Goal: Transaction & Acquisition: Purchase product/service

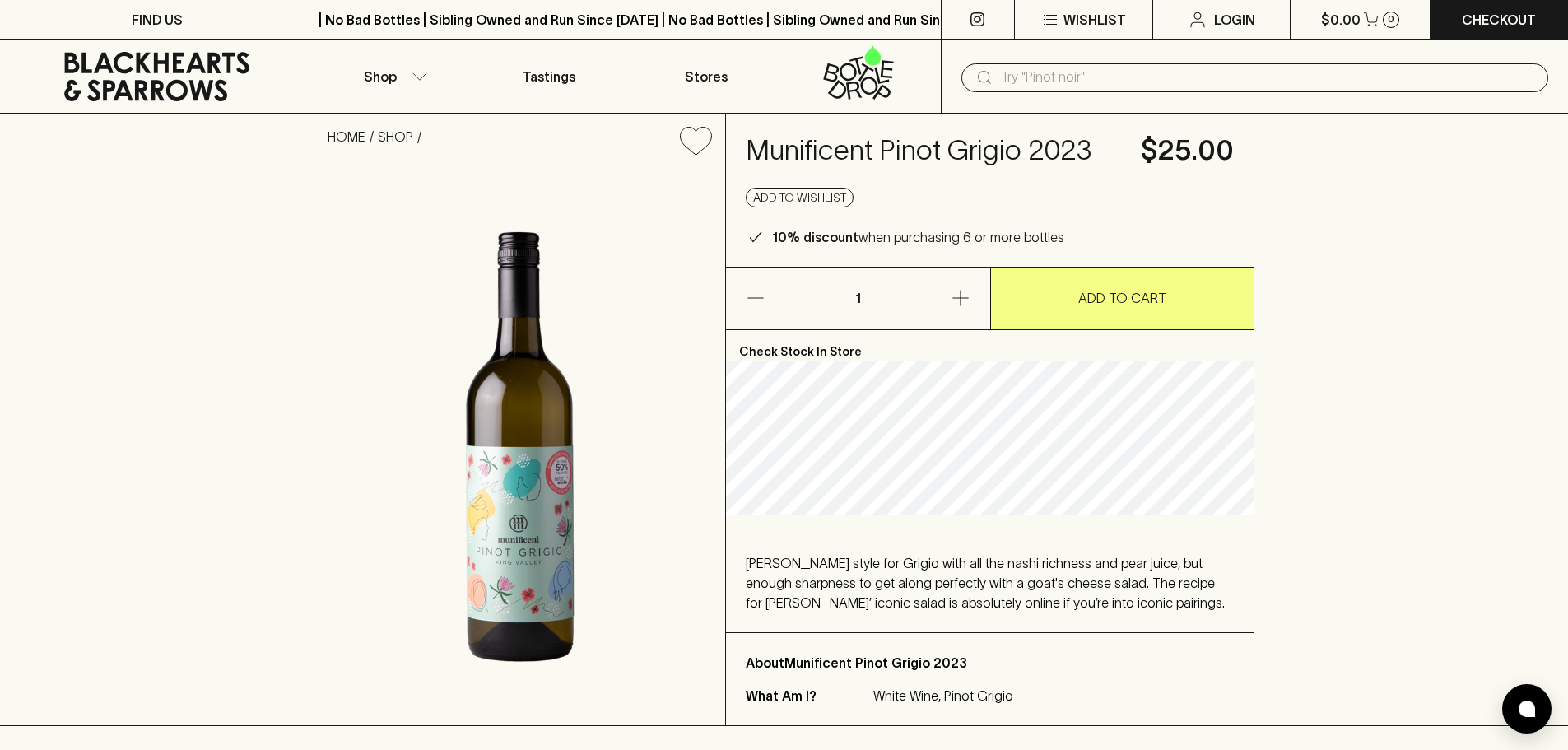
click at [951, 297] on icon "button" at bounding box center [960, 297] width 20 height 20
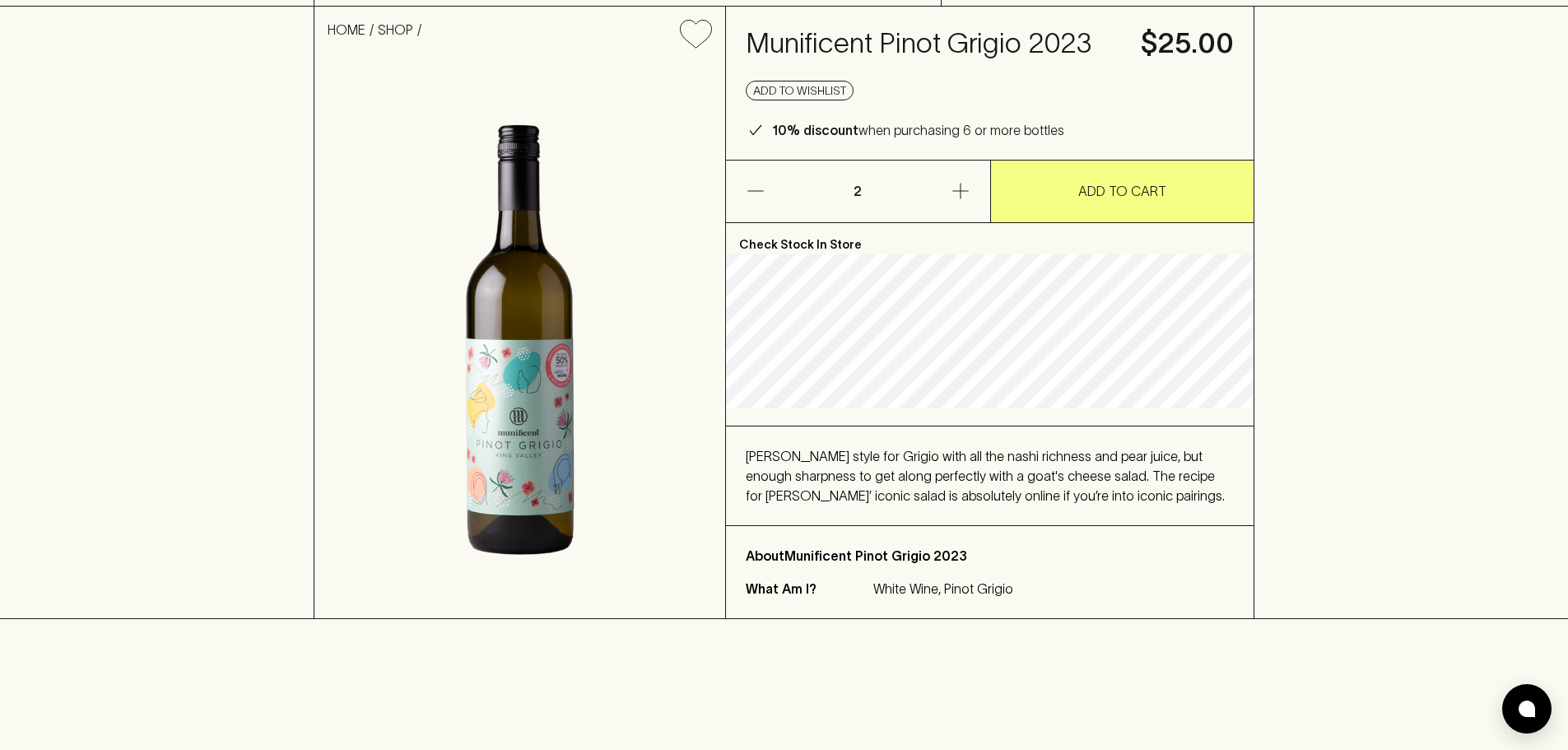
scroll to position [83, 0]
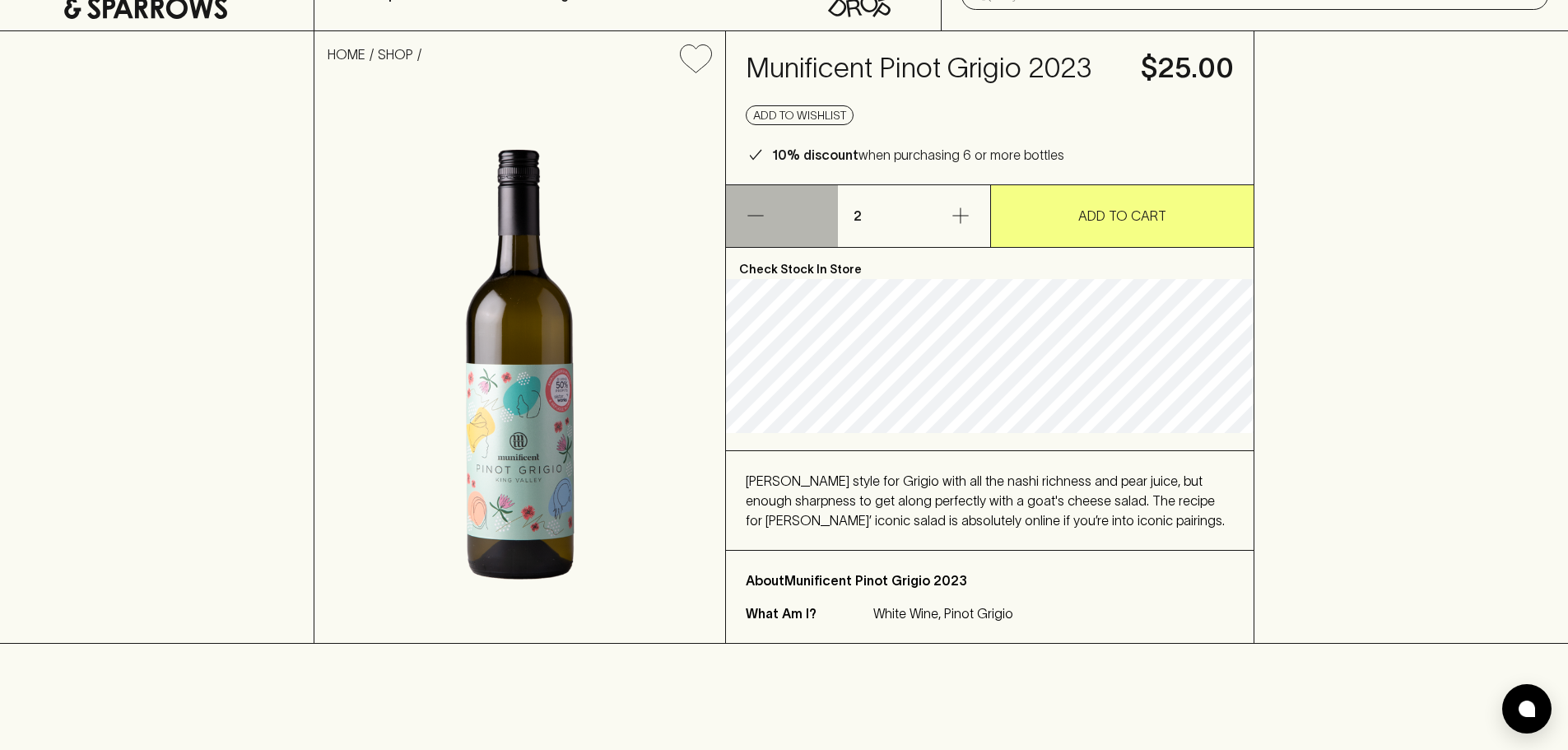
click at [751, 214] on icon "button" at bounding box center [755, 216] width 20 height 20
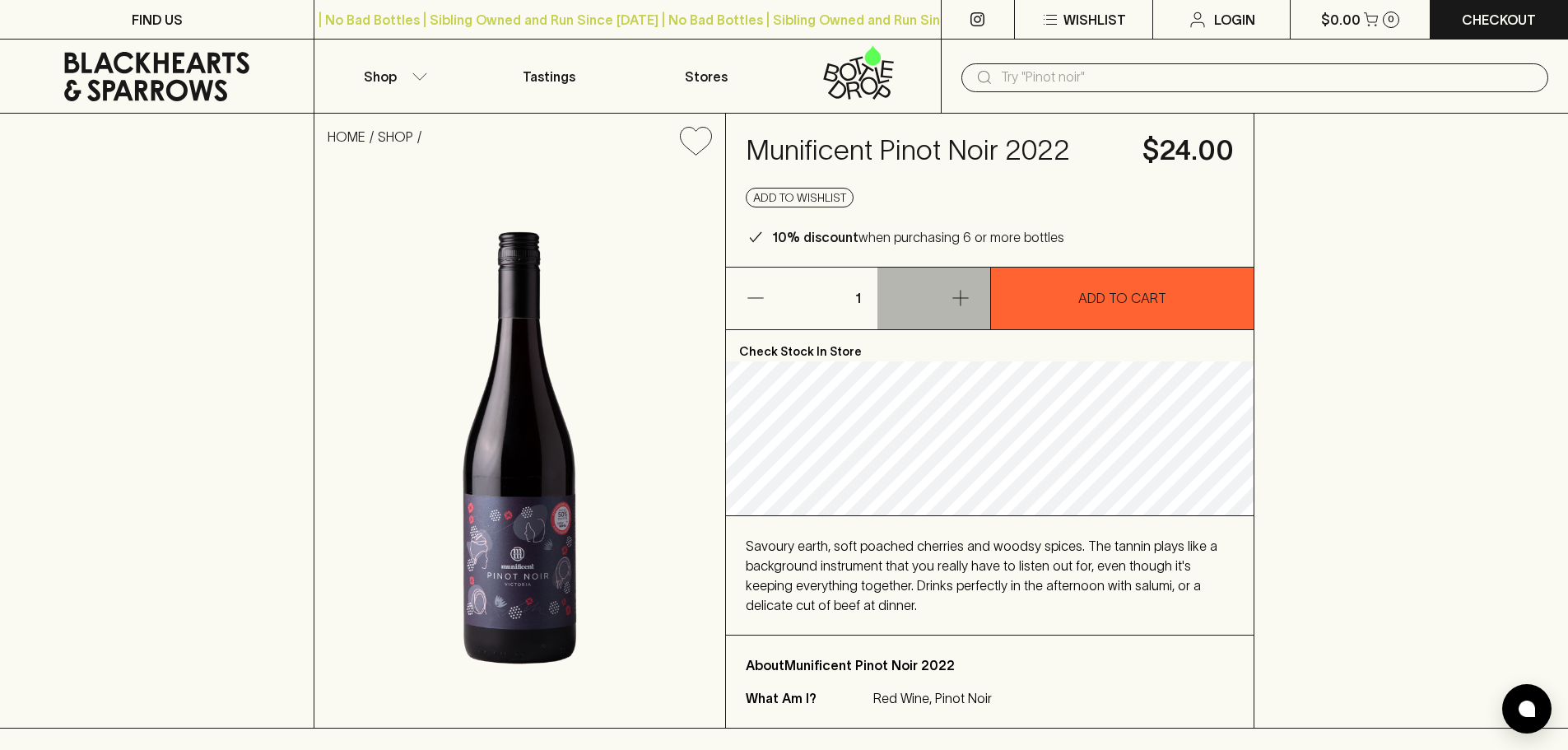
click at [954, 302] on icon "button" at bounding box center [960, 297] width 20 height 20
